Goal: Navigation & Orientation: Understand site structure

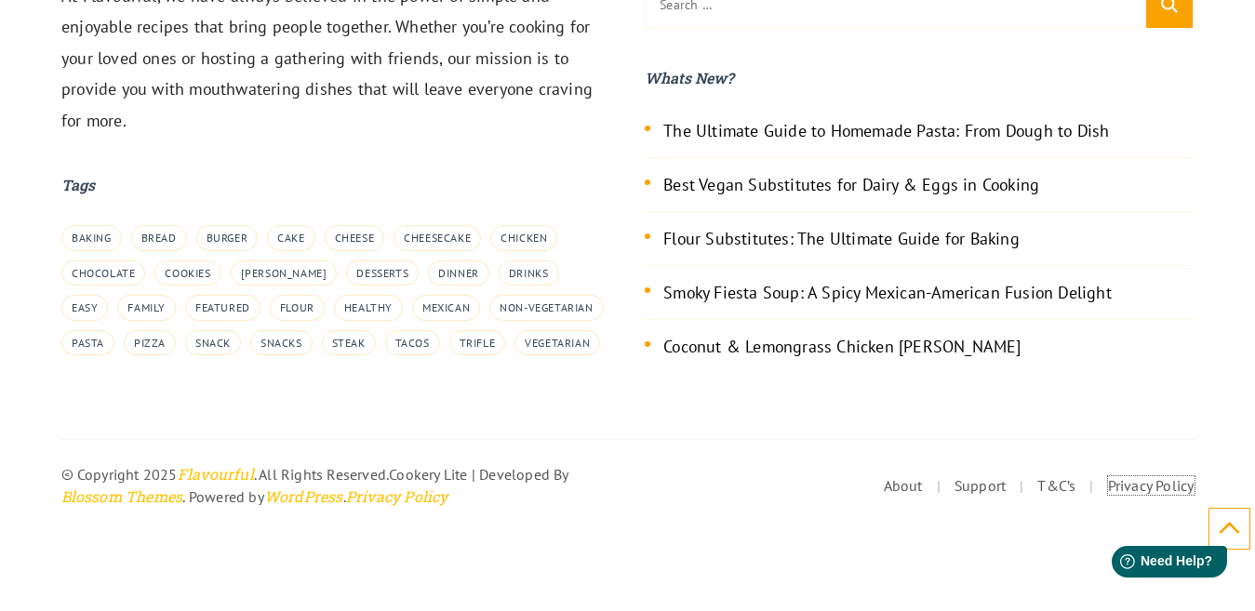
scroll to position [3401, 0]
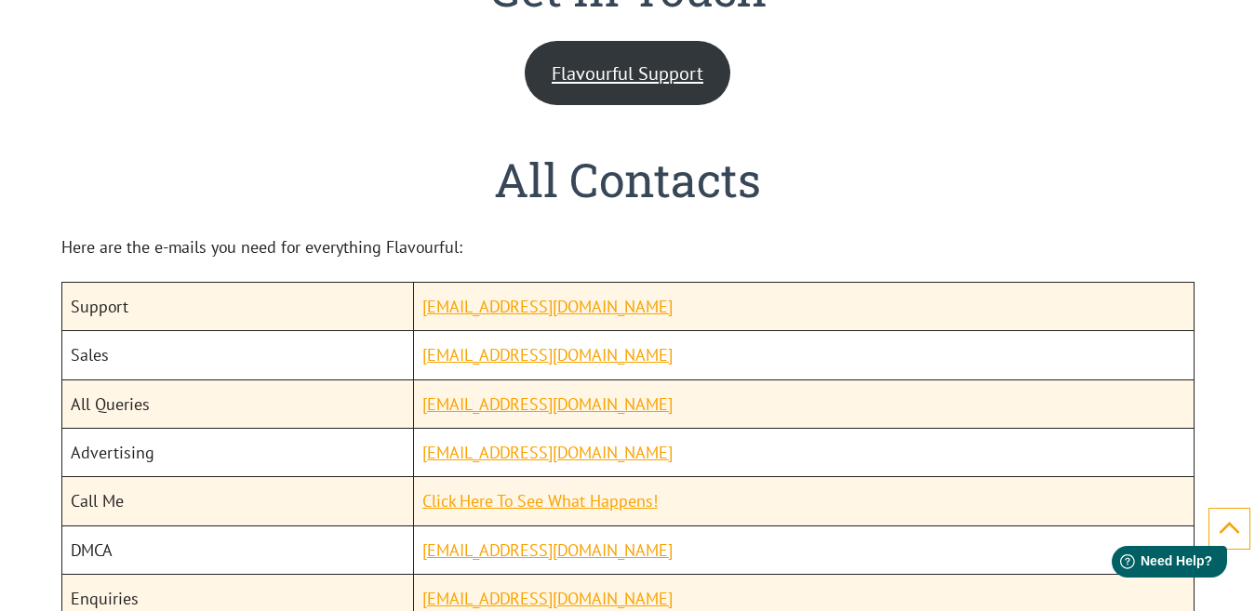
scroll to position [2400, 0]
